Goal: Information Seeking & Learning: Learn about a topic

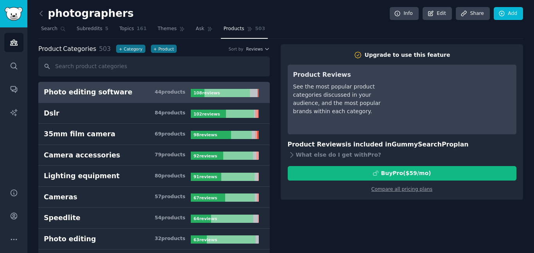
click at [40, 15] on icon at bounding box center [41, 13] width 8 height 8
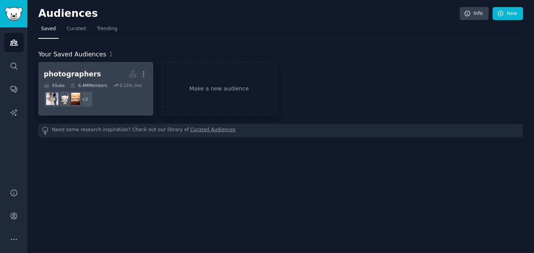
click at [68, 77] on div "photographers" at bounding box center [72, 74] width 57 height 10
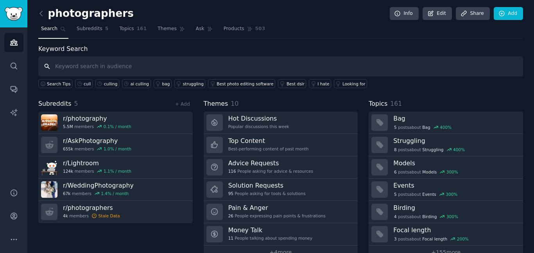
scroll to position [17, 0]
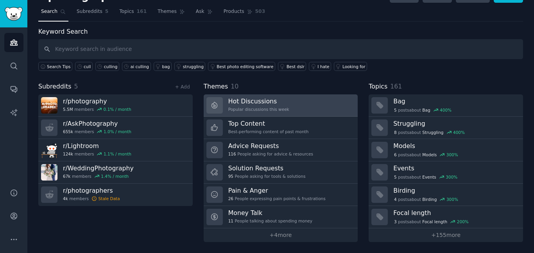
click at [259, 105] on div "Hot Discussions Popular discussions this week" at bounding box center [258, 105] width 61 height 16
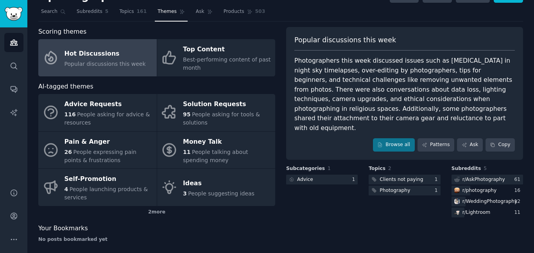
scroll to position [17, 0]
click at [107, 60] on div "Popular discussions this week" at bounding box center [105, 64] width 81 height 8
click at [393, 138] on link "Browse all" at bounding box center [394, 144] width 42 height 13
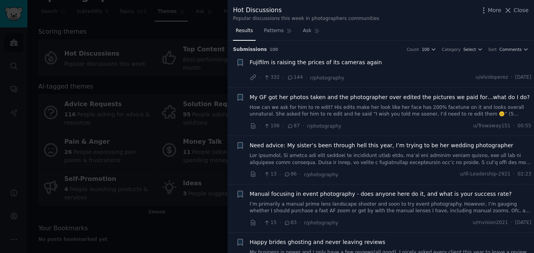
click at [412, 66] on div "Fujifilm is raising the prices of its cameras again" at bounding box center [391, 63] width 282 height 11
click at [362, 65] on span "Fujifilm is raising the prices of its cameras again" at bounding box center [316, 62] width 132 height 8
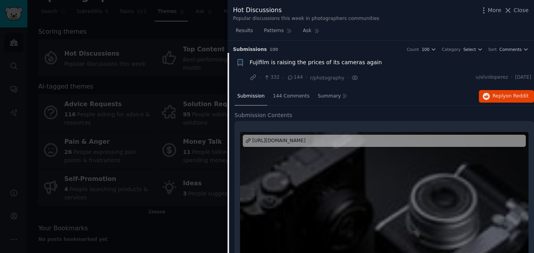
scroll to position [13, 0]
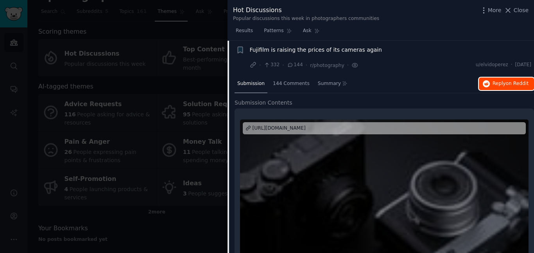
click at [501, 83] on span "Reply on Reddit" at bounding box center [511, 83] width 36 height 7
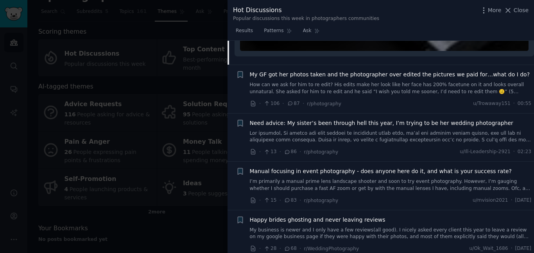
scroll to position [232, 0]
click at [333, 84] on link "How can we ask for him to re edit? His edits make her look like her face has 20…" at bounding box center [391, 88] width 282 height 14
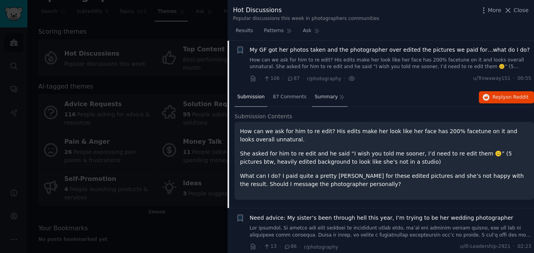
scroll to position [47, 0]
click at [481, 93] on button "Reply on Reddit" at bounding box center [506, 97] width 55 height 13
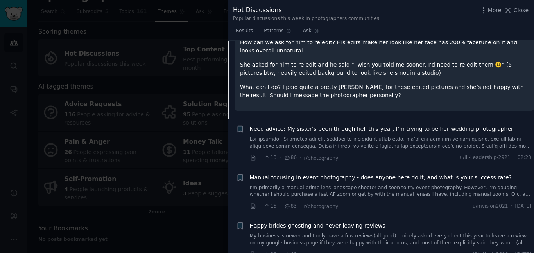
scroll to position [138, 0]
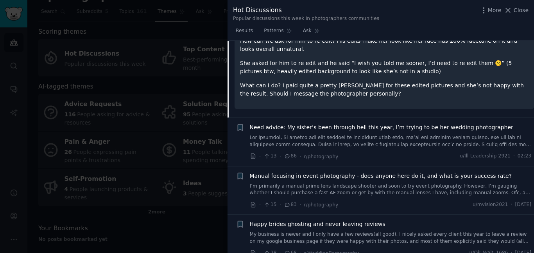
click at [353, 136] on link at bounding box center [391, 141] width 282 height 14
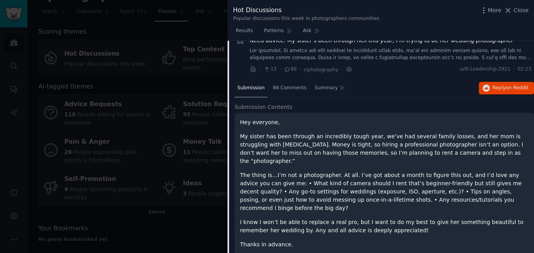
scroll to position [95, 0]
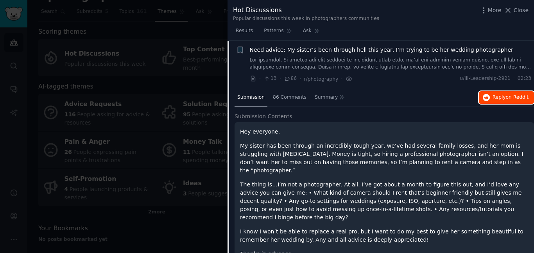
click at [510, 98] on span "on Reddit" at bounding box center [517, 96] width 23 height 5
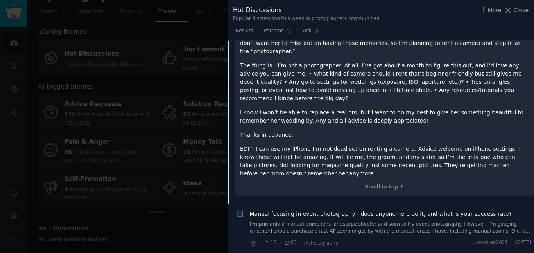
scroll to position [357, 0]
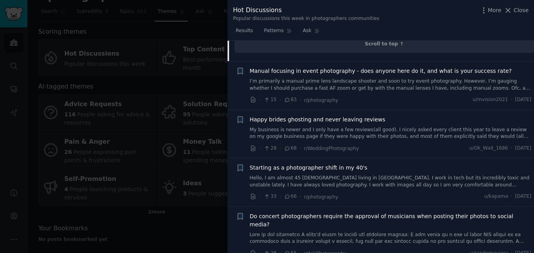
click at [382, 126] on link "My business is newer and I only have a few reviews(all good). I nicely asked ev…" at bounding box center [391, 133] width 282 height 14
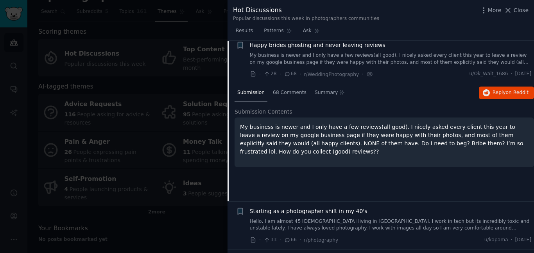
scroll to position [192, 0]
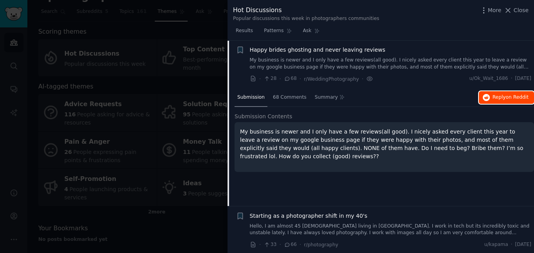
click at [498, 95] on span "Reply on Reddit" at bounding box center [511, 97] width 36 height 7
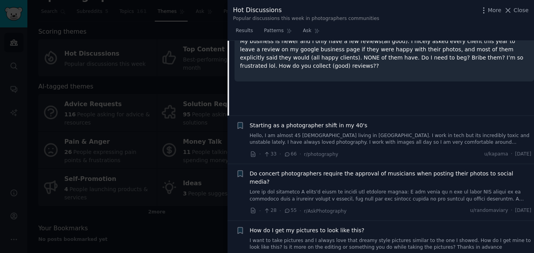
scroll to position [281, 0]
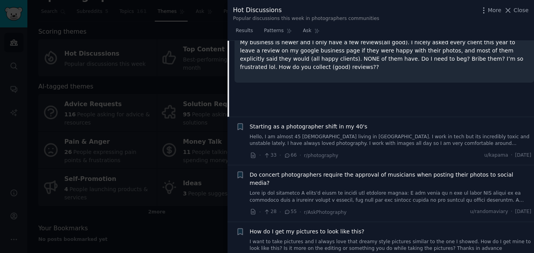
click at [331, 141] on link "Hello, I am almost 45 [DEMOGRAPHIC_DATA] living in [GEOGRAPHIC_DATA]. I work in…" at bounding box center [391, 140] width 282 height 14
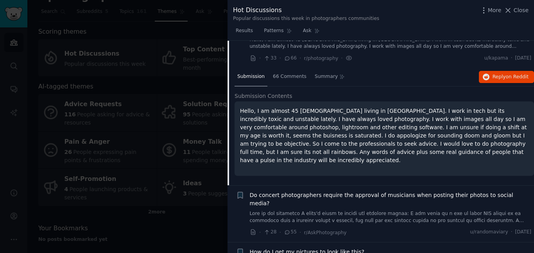
scroll to position [240, 0]
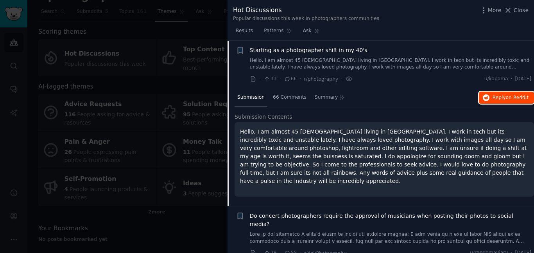
click at [494, 96] on span "Reply on Reddit" at bounding box center [511, 97] width 36 height 7
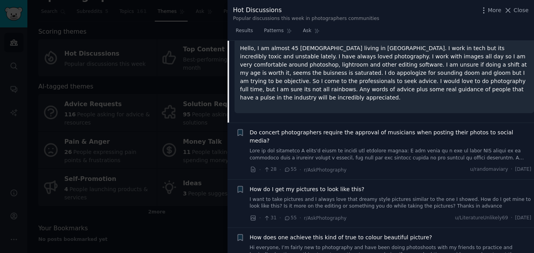
scroll to position [335, 0]
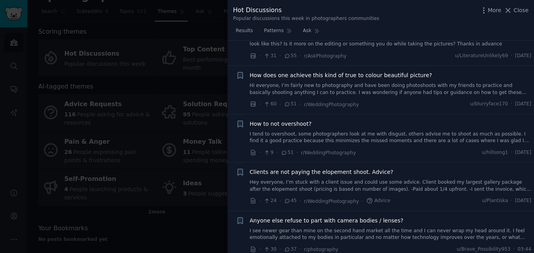
click at [364, 133] on link "I tend to overshoot, some photographers look at me with disgust, others advise …" at bounding box center [391, 138] width 282 height 14
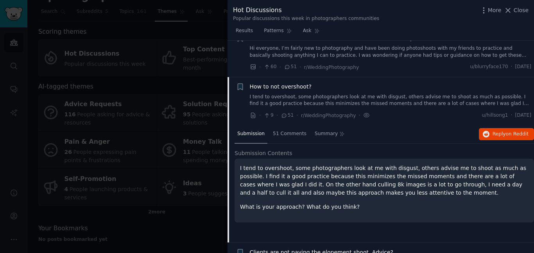
scroll to position [433, 0]
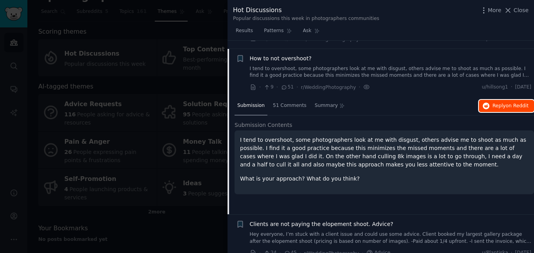
click at [486, 102] on icon "button" at bounding box center [486, 105] width 7 height 7
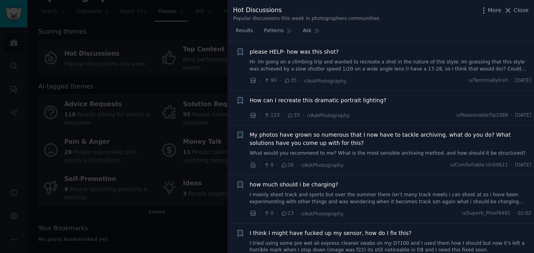
scroll to position [702, 0]
click at [349, 180] on div "how much should i be charging?" at bounding box center [391, 184] width 282 height 8
click at [334, 191] on link "I mainly shoot track and sports but over the summer there isn’t many track meet…" at bounding box center [391, 198] width 282 height 14
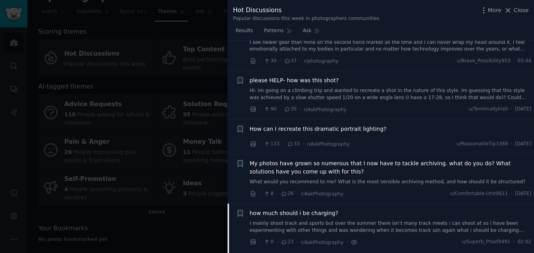
scroll to position [551, 0]
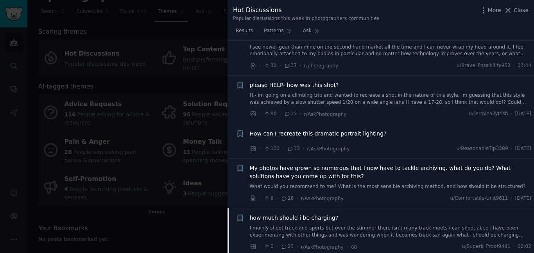
click at [348, 165] on span "My photos have grown so numerous that I now have to tackle archiving. what do y…" at bounding box center [391, 172] width 282 height 16
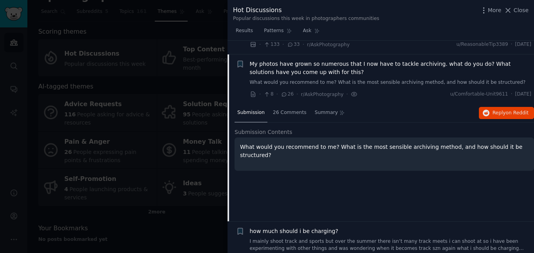
scroll to position [661, 0]
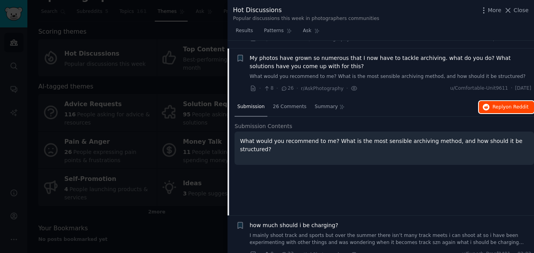
click at [493, 104] on span "Reply on Reddit" at bounding box center [511, 107] width 36 height 7
